Goal: Information Seeking & Learning: Learn about a topic

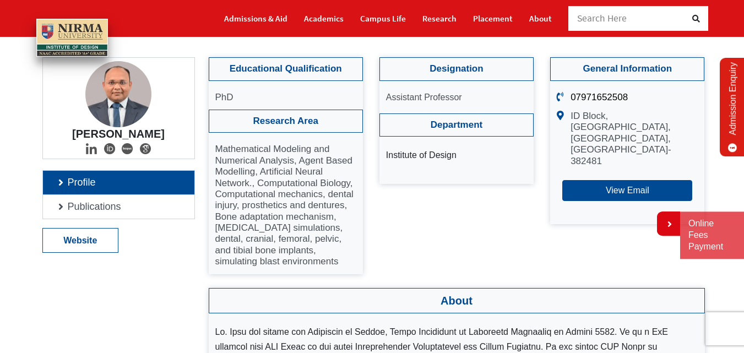
scroll to position [96, 0]
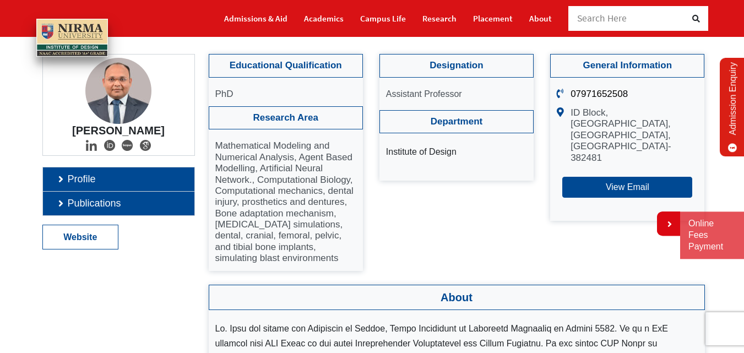
click at [77, 204] on link "Publications" at bounding box center [118, 204] width 151 height 24
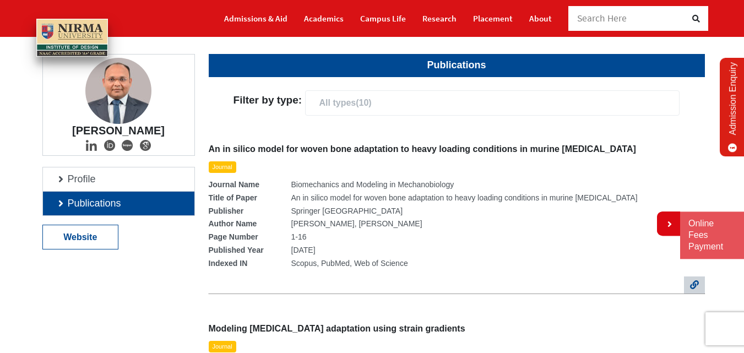
click at [222, 168] on p "Journal" at bounding box center [223, 167] width 28 height 12
click at [241, 149] on h4 "An in silico model for woven bone adaptation to heavy loading conditions in mur…" at bounding box center [457, 149] width 496 height 10
click at [259, 149] on h4 "An in silico model for woven bone adaptation to heavy loading conditions in mur…" at bounding box center [457, 149] width 496 height 10
click at [295, 140] on div "An in silico model for woven bone adaptation to heavy loading conditions in mur…" at bounding box center [457, 210] width 496 height 167
drag, startPoint x: 295, startPoint y: 140, endPoint x: 523, endPoint y: 139, distance: 227.4
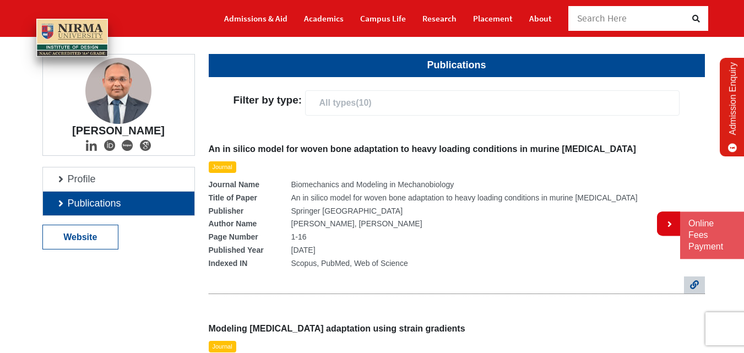
click at [523, 139] on div "An in silico model for woven bone adaptation to heavy loading conditions in mur…" at bounding box center [457, 210] width 496 height 167
drag, startPoint x: 584, startPoint y: 149, endPoint x: 460, endPoint y: 152, distance: 123.9
click at [460, 153] on h4 "An in silico model for woven bone adaptation to heavy loading conditions in mur…" at bounding box center [457, 149] width 496 height 10
click at [460, 149] on h4 "An in silico model for woven bone adaptation to heavy loading conditions in mur…" at bounding box center [457, 149] width 496 height 10
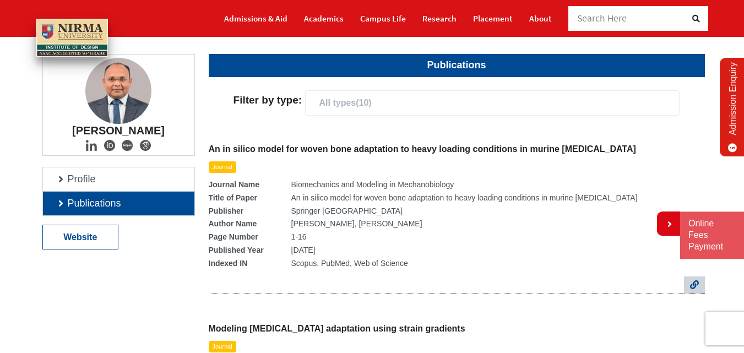
click at [460, 149] on h4 "An in silico model for woven bone adaptation to heavy loading conditions in mur…" at bounding box center [457, 149] width 496 height 10
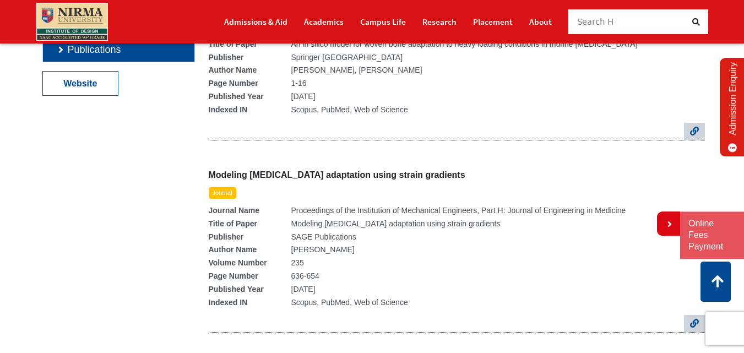
scroll to position [246, 0]
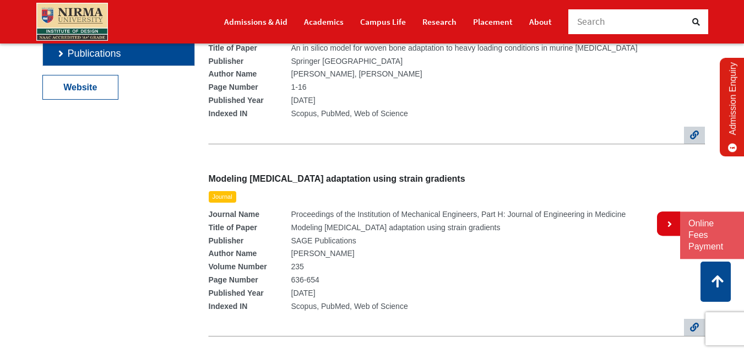
drag, startPoint x: 447, startPoint y: 179, endPoint x: 344, endPoint y: 187, distance: 102.7
click at [344, 187] on div "Modeling [MEDICAL_DATA] adaptation using strain gradients Journal Journal Name …" at bounding box center [457, 246] width 496 height 181
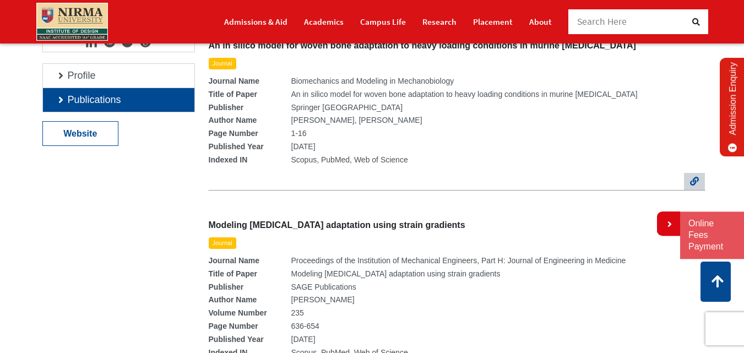
scroll to position [185, 0]
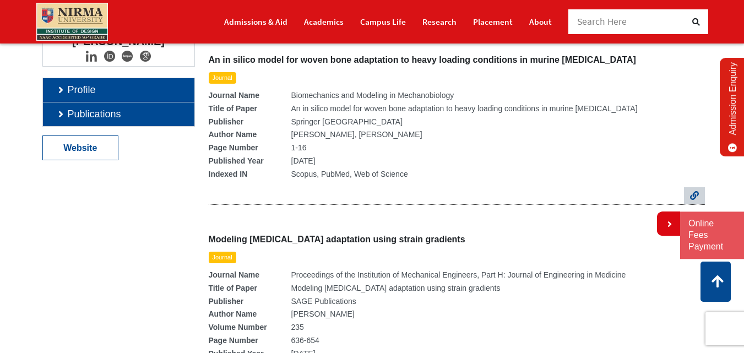
click at [92, 87] on link "Profile" at bounding box center [118, 90] width 151 height 24
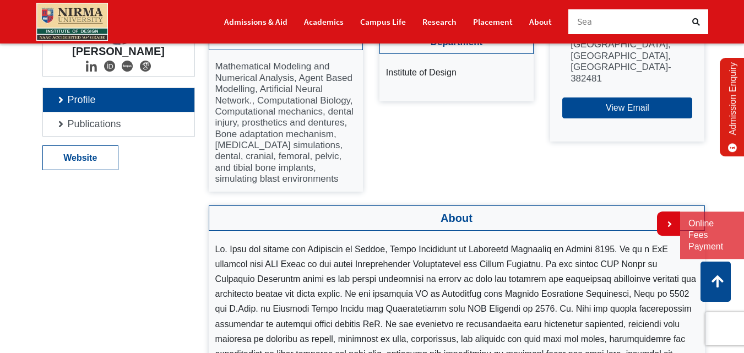
scroll to position [172, 0]
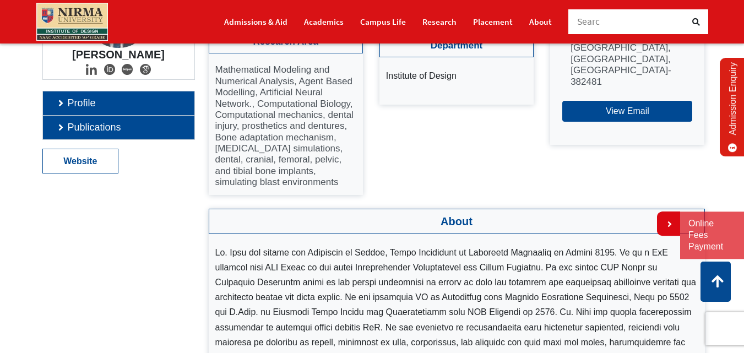
click at [142, 130] on link "Publications" at bounding box center [118, 128] width 151 height 24
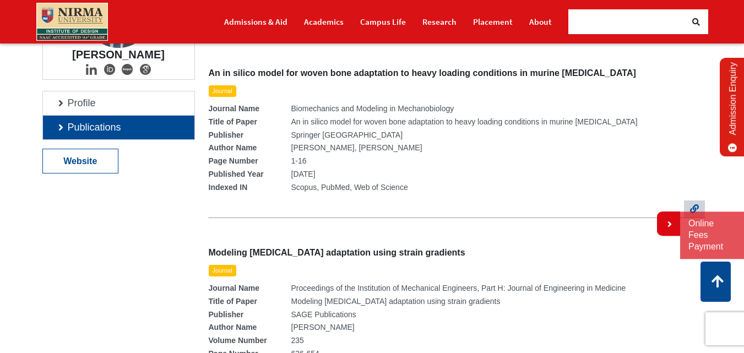
drag, startPoint x: 309, startPoint y: 203, endPoint x: 427, endPoint y: 113, distance: 148.0
click at [427, 113] on div "An in silico model for woven bone adaptation to heavy loading conditions in mur…" at bounding box center [457, 134] width 496 height 167
